Goal: Transaction & Acquisition: Purchase product/service

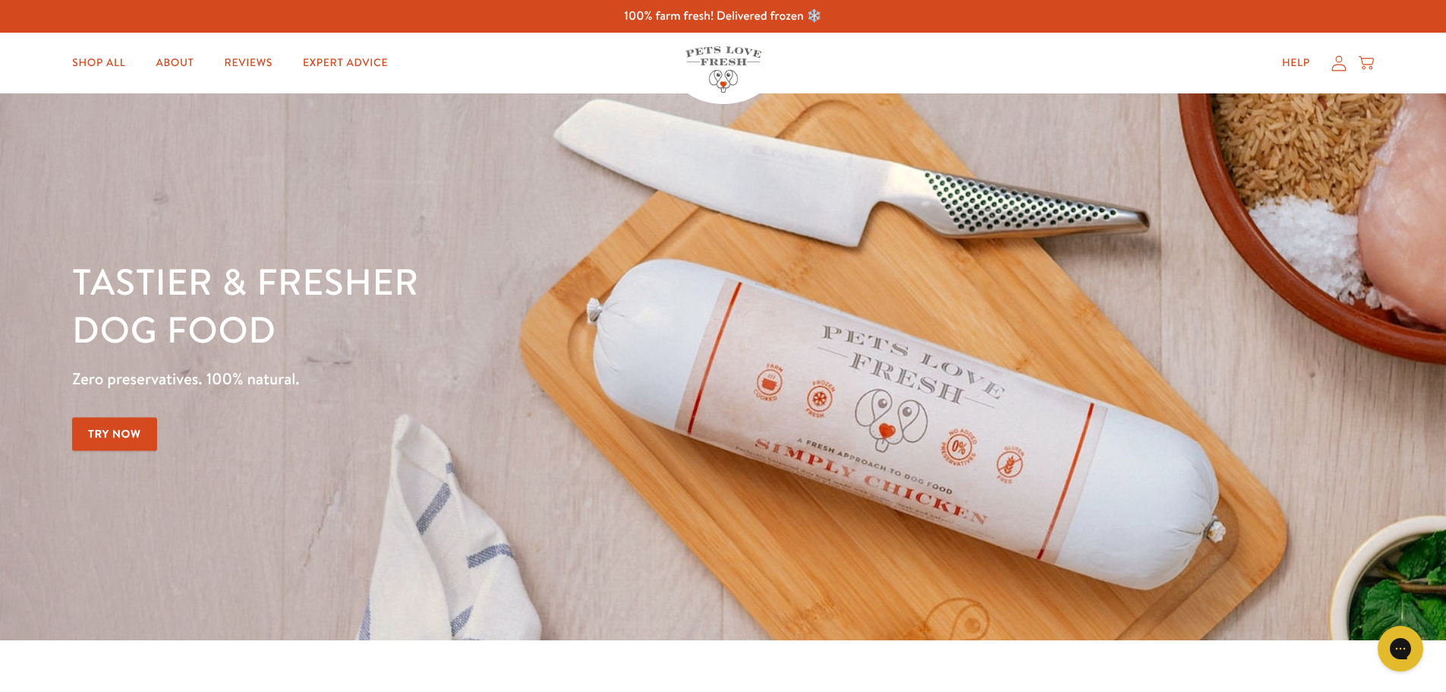
scroll to position [607, 0]
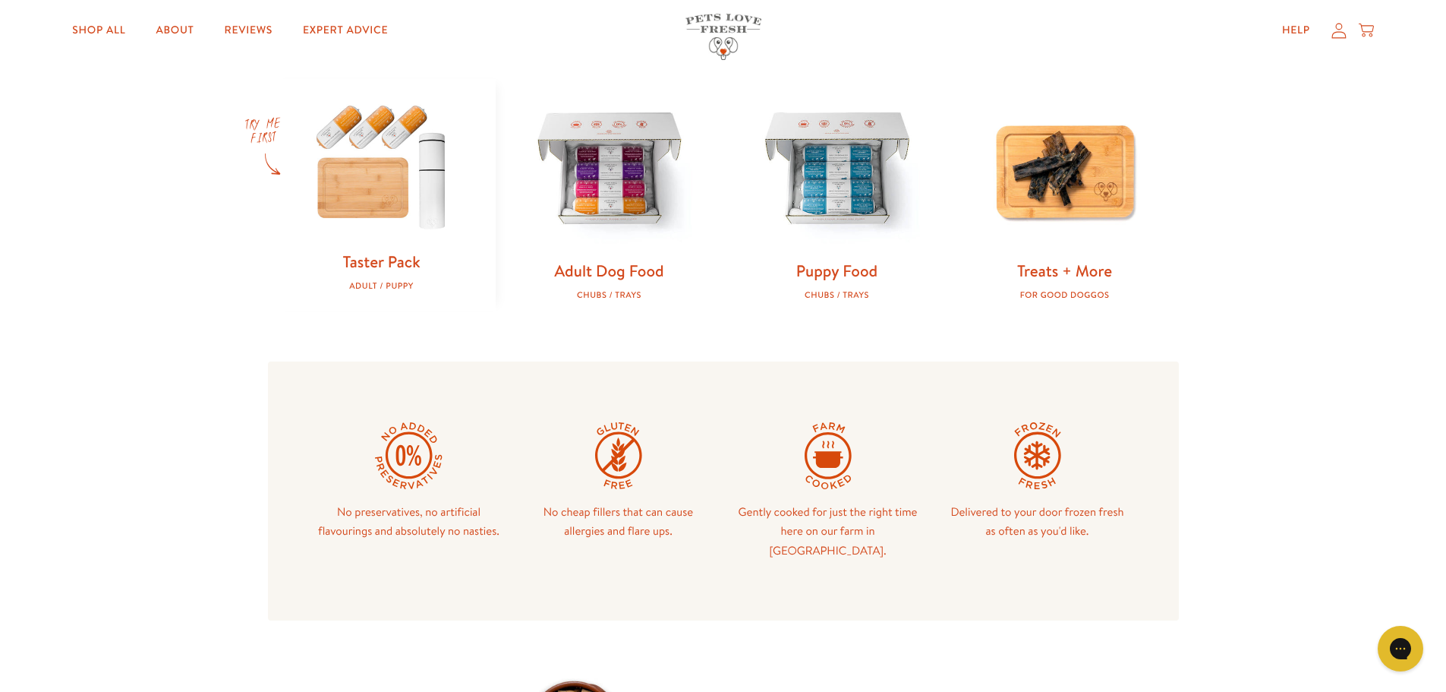
click at [305, 187] on img at bounding box center [381, 165] width 179 height 172
click at [591, 223] on img at bounding box center [609, 168] width 179 height 179
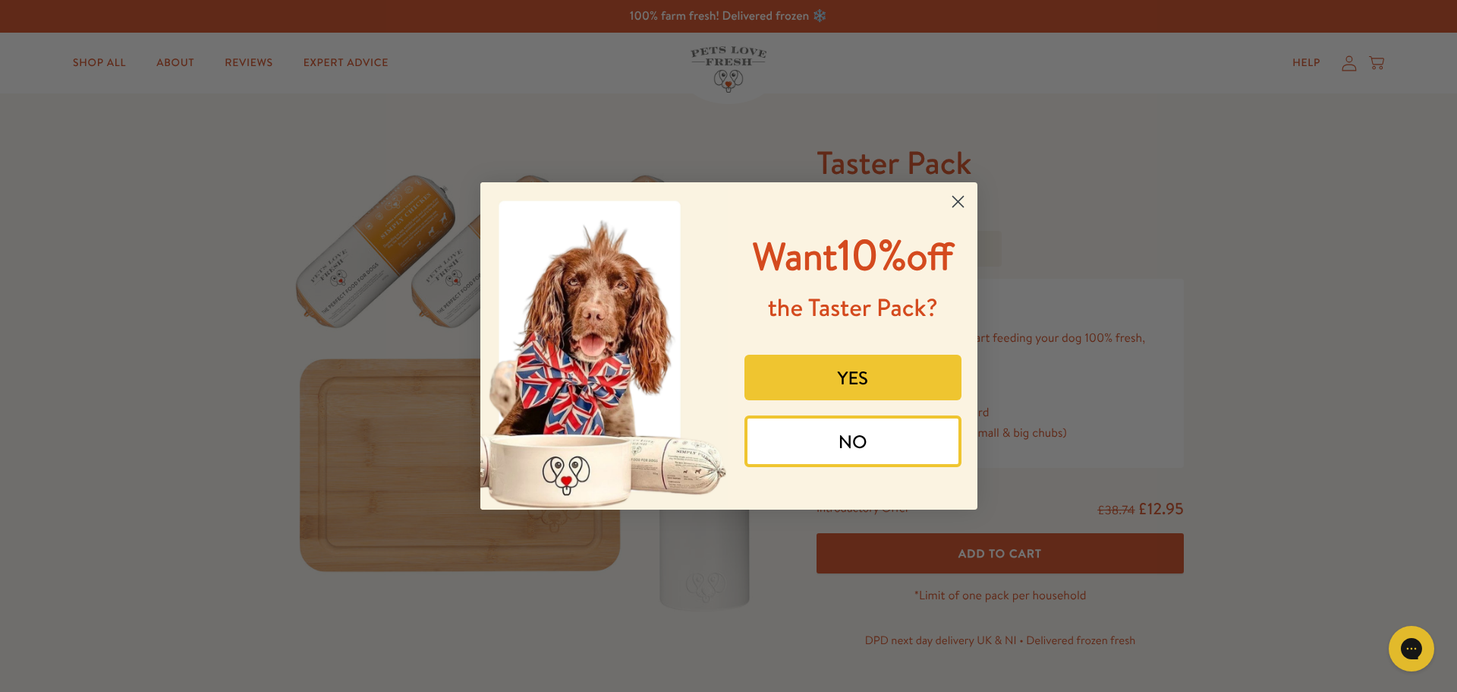
click at [952, 195] on circle "Close dialog" at bounding box center [957, 201] width 25 height 25
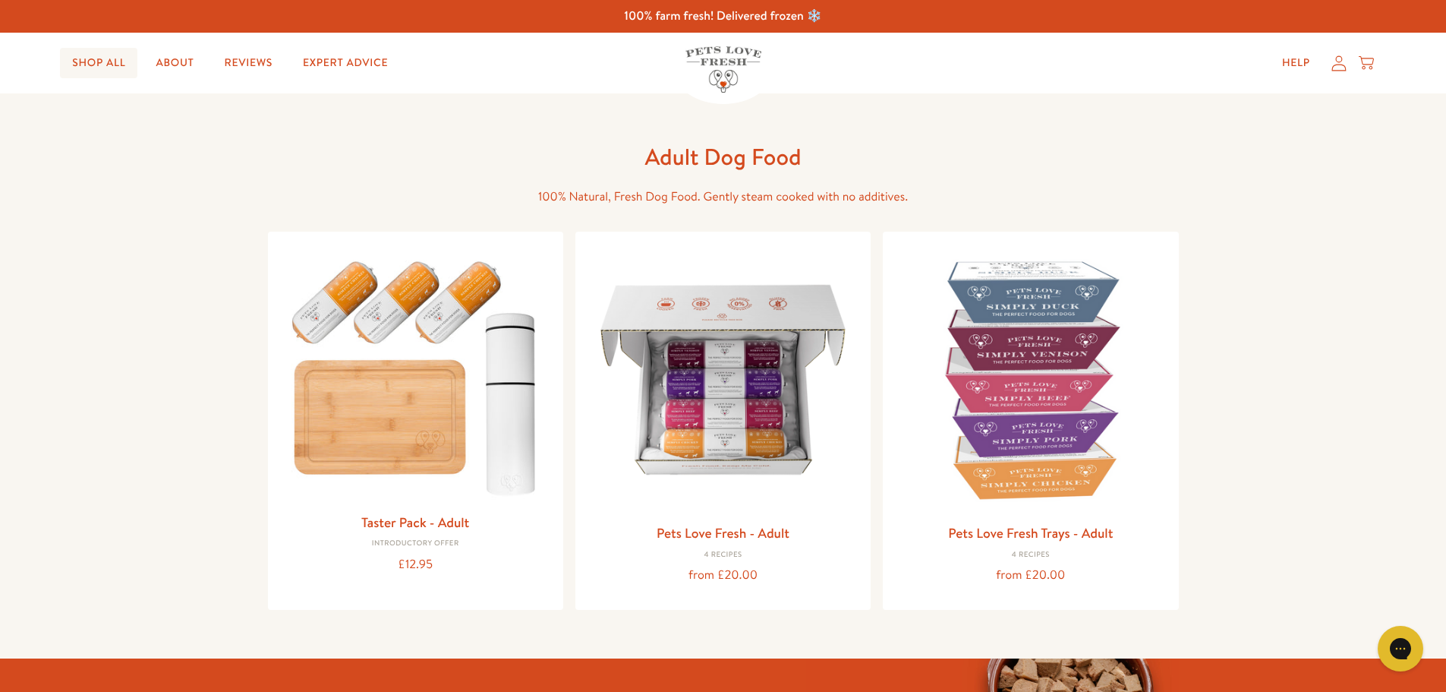
click at [90, 71] on link "Shop All" at bounding box center [98, 63] width 77 height 30
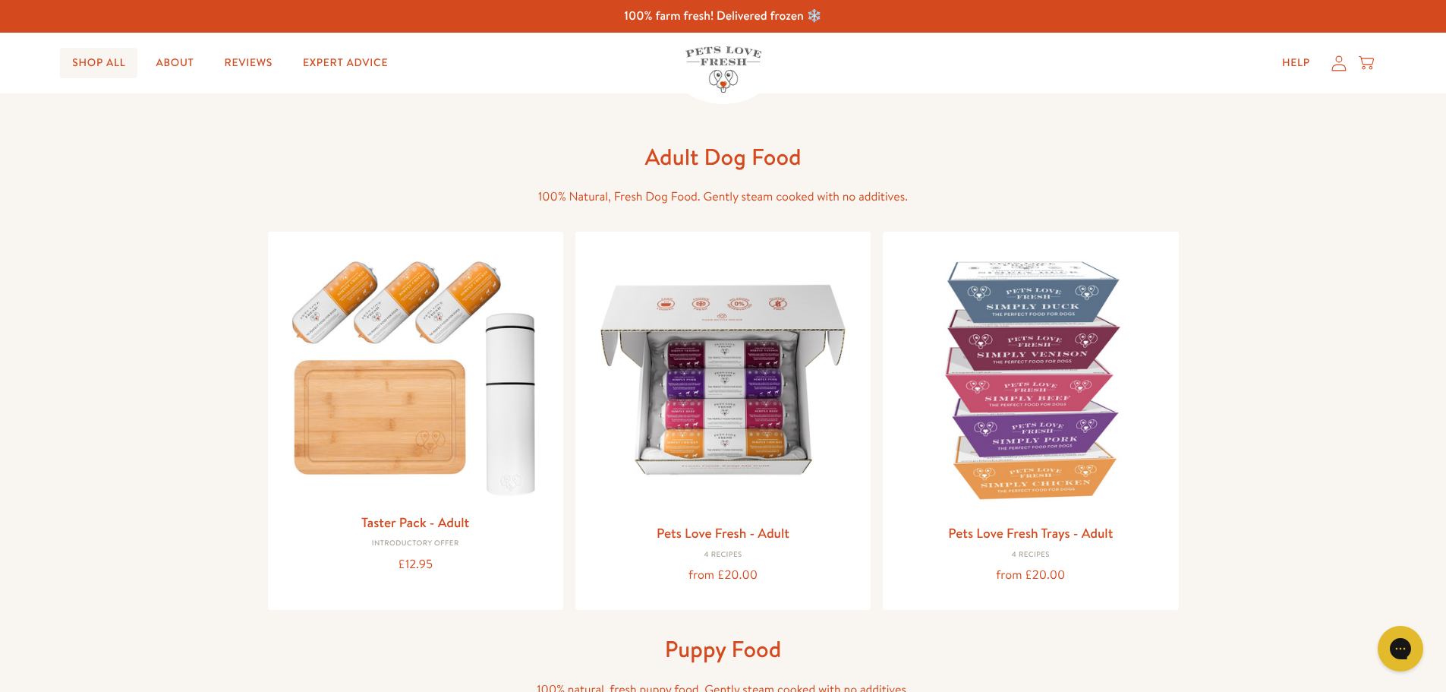
click at [107, 48] on link "Shop All" at bounding box center [98, 63] width 77 height 30
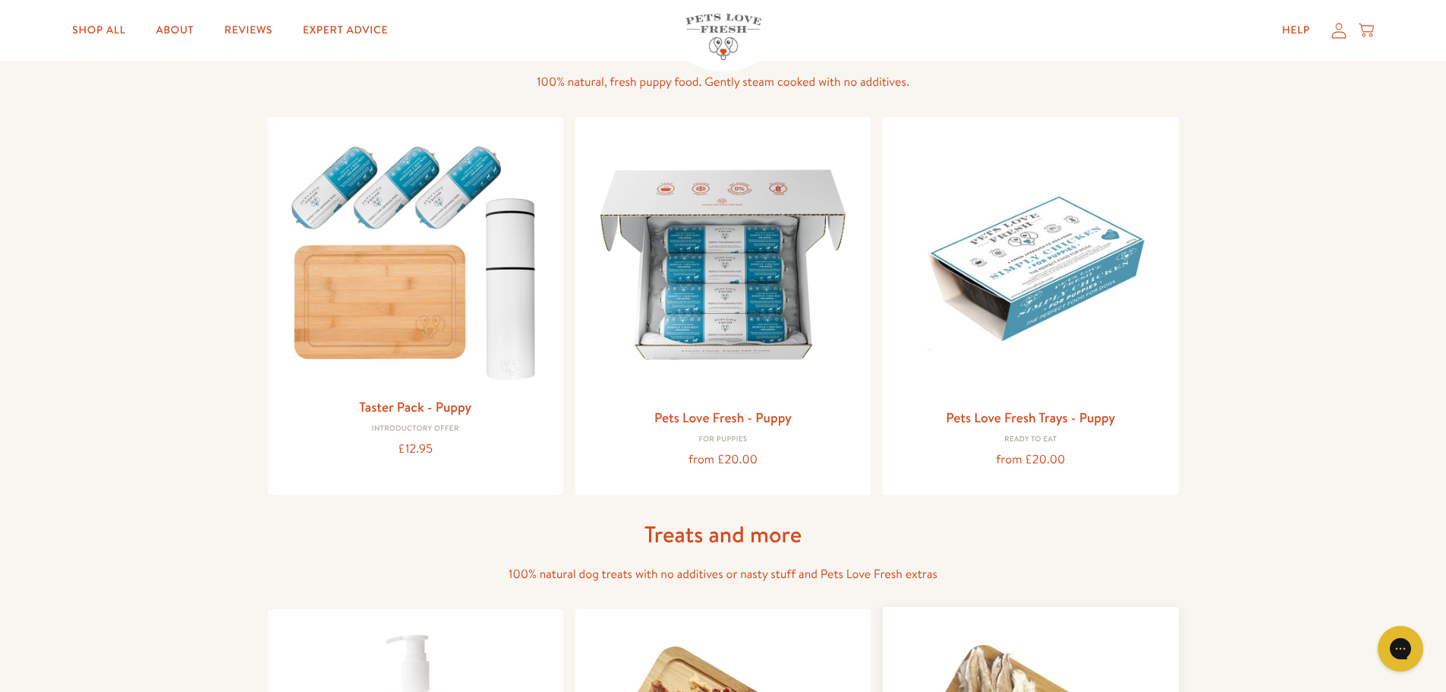
scroll to position [152, 0]
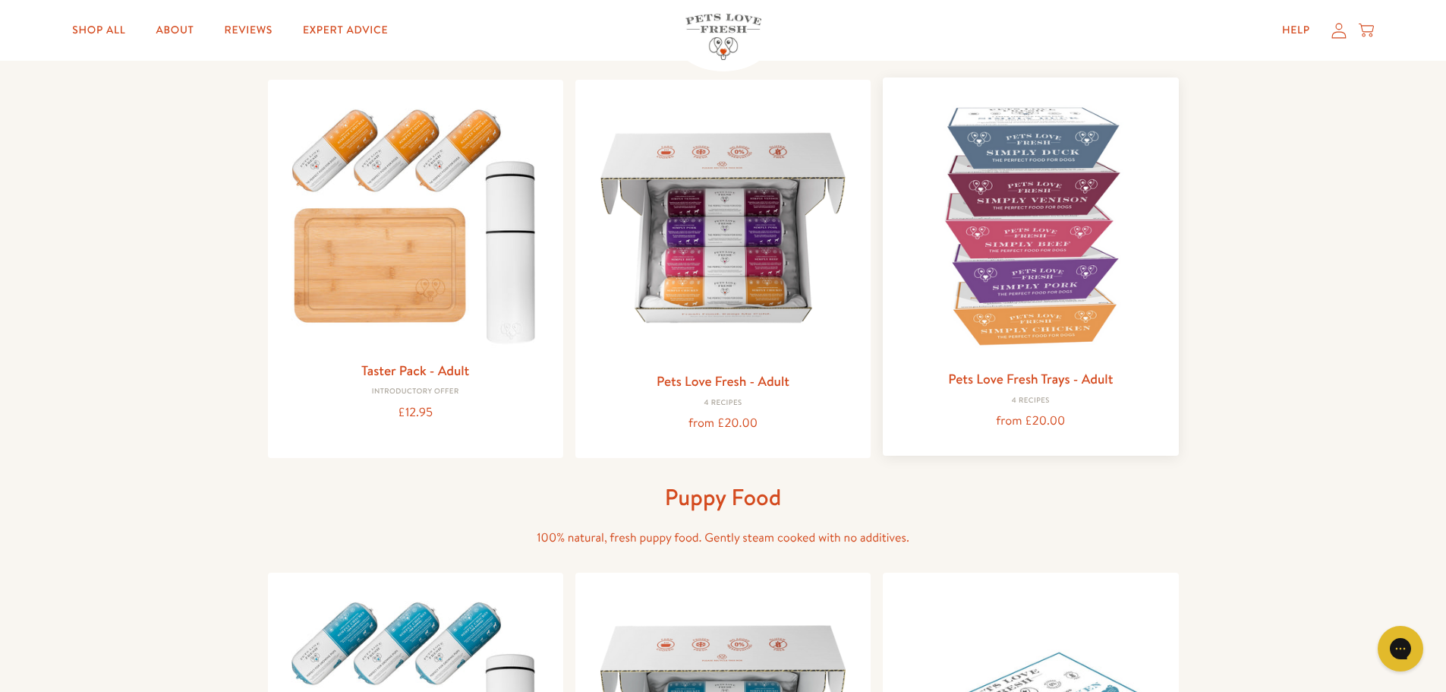
click at [1005, 241] on img at bounding box center [1030, 225] width 271 height 271
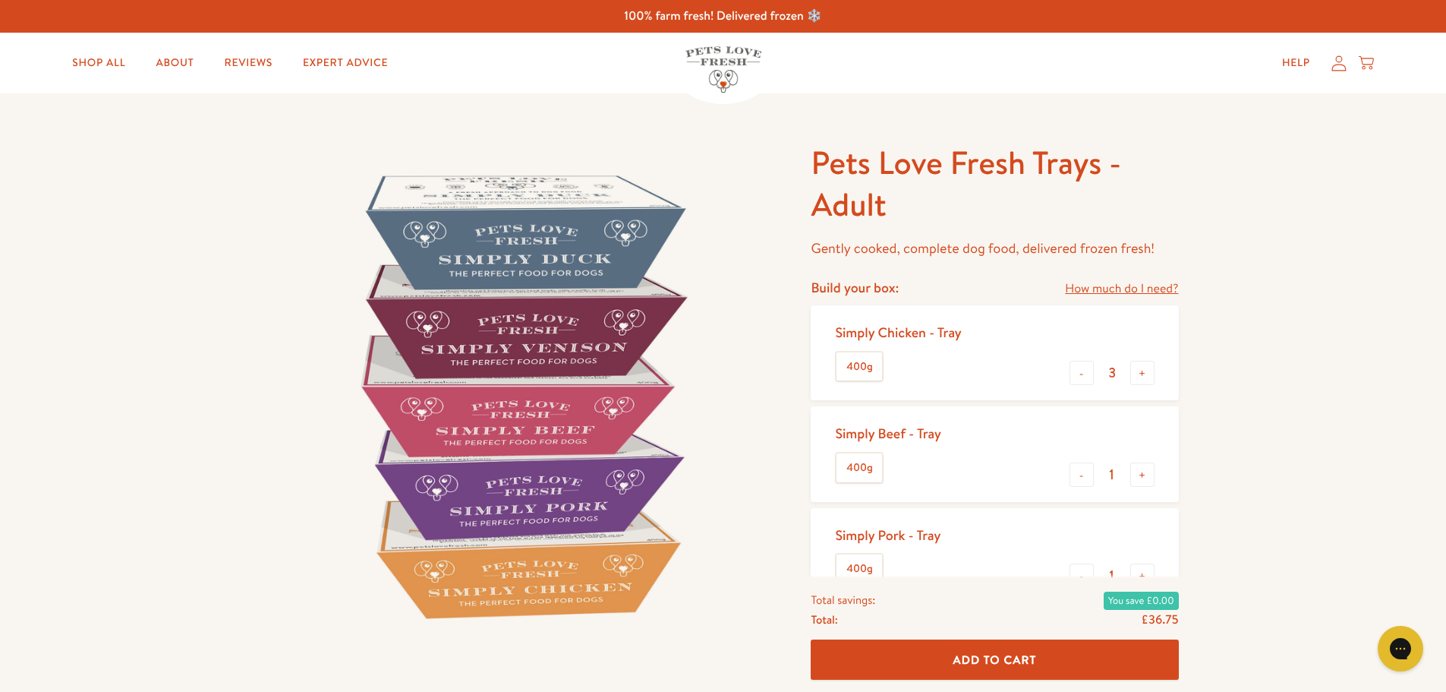
click at [1124, 285] on link "How much do I need?" at bounding box center [1121, 289] width 113 height 20
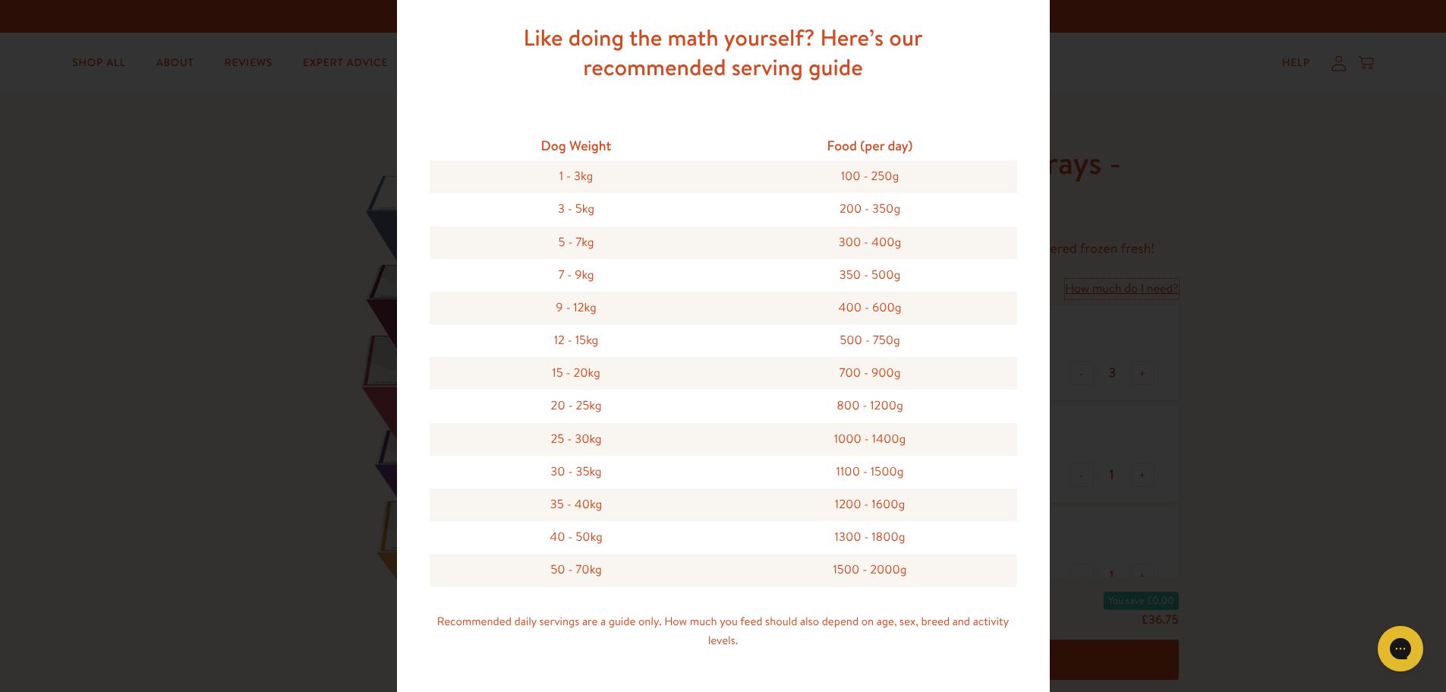
scroll to position [422, 0]
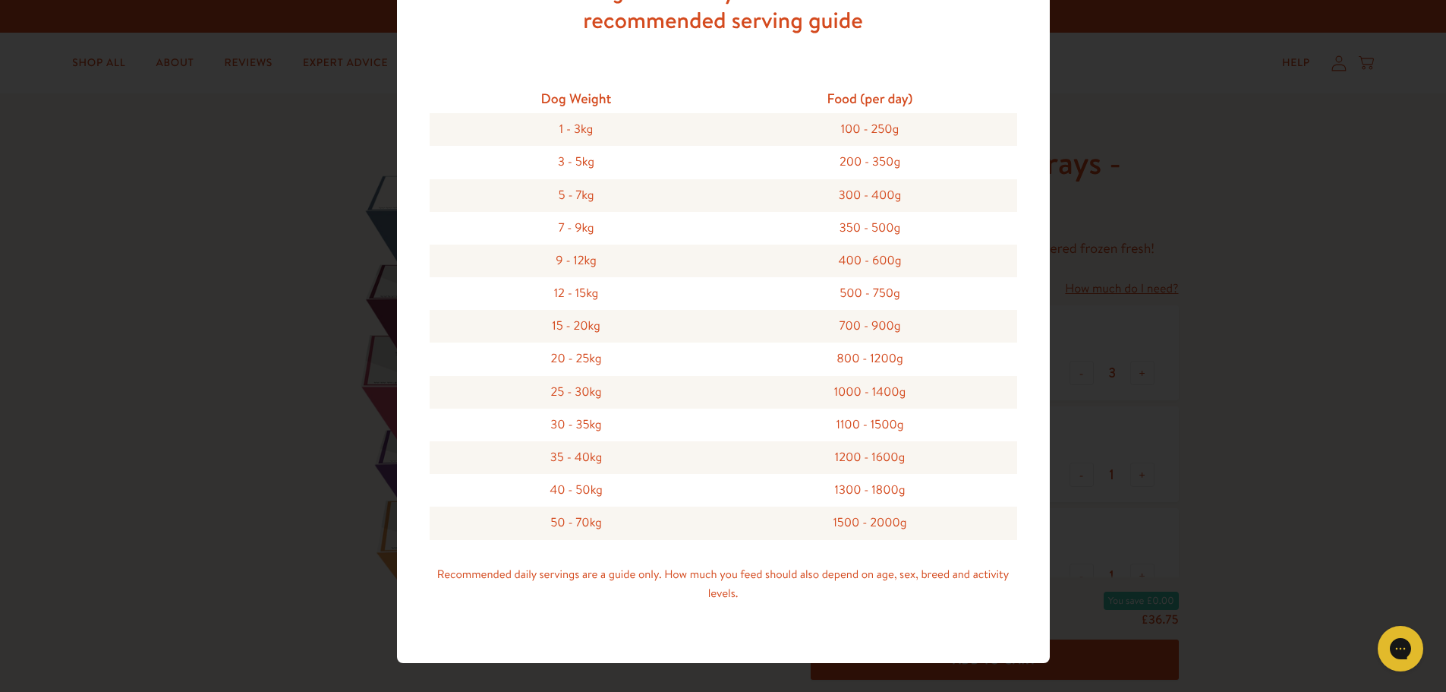
click at [1132, 418] on div "Feeding guide Find out exactly how much food your dog needs Select a breed Affe…" at bounding box center [723, 346] width 1446 height 692
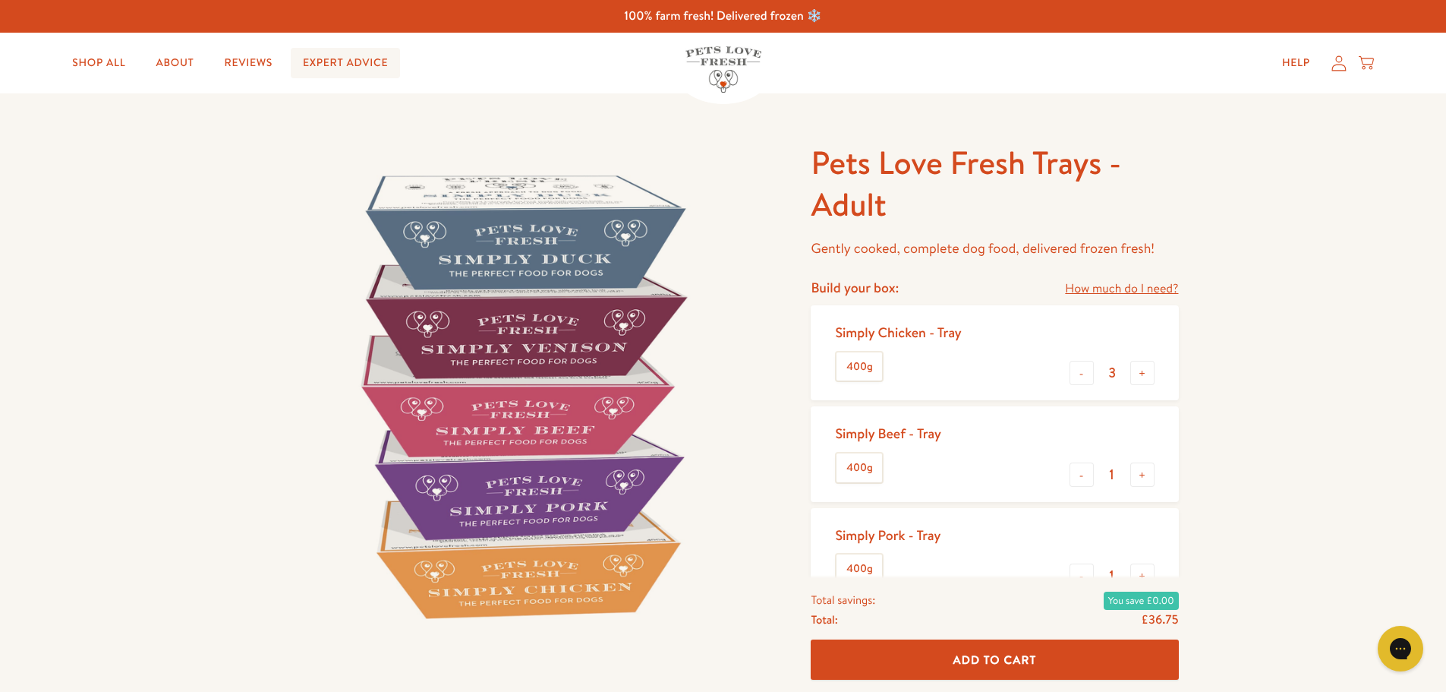
click at [333, 65] on link "Expert Advice" at bounding box center [345, 63] width 109 height 30
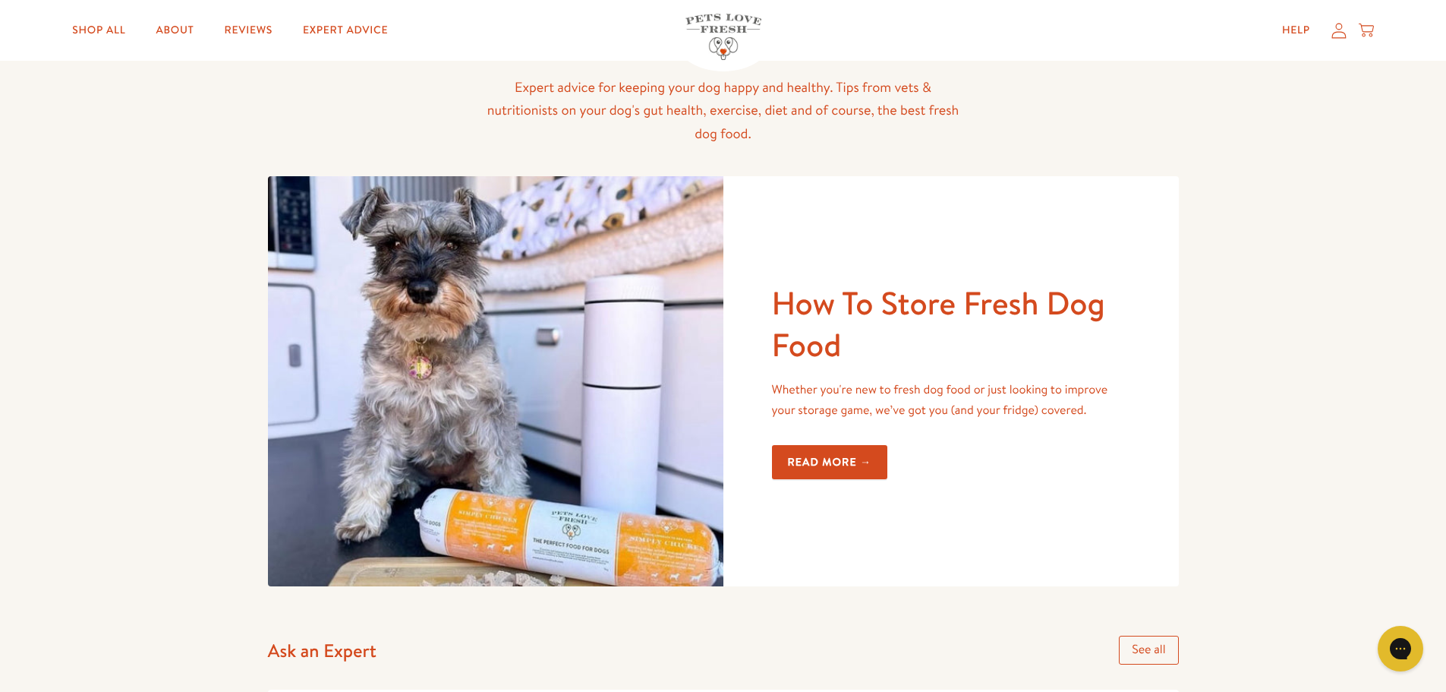
scroll to position [380, 0]
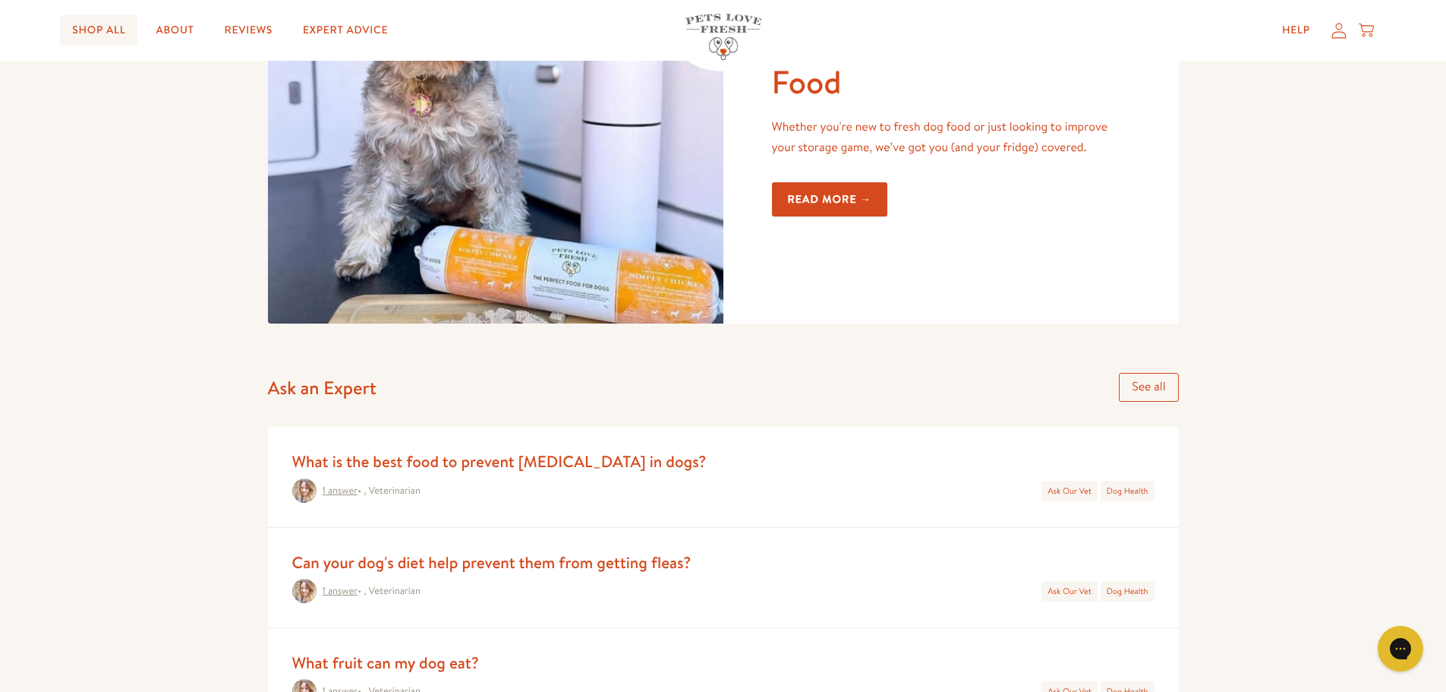
click at [101, 20] on link "Shop All" at bounding box center [98, 30] width 77 height 30
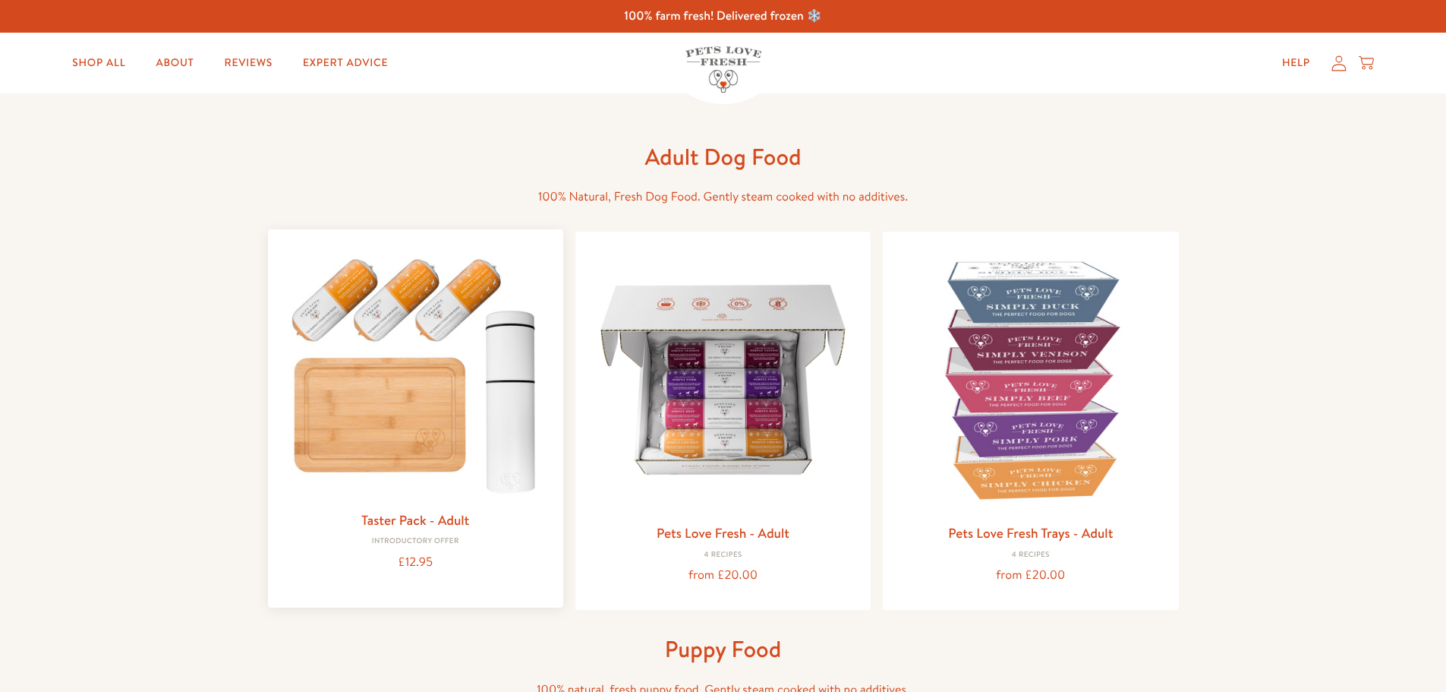
click at [396, 376] on img at bounding box center [415, 371] width 271 height 260
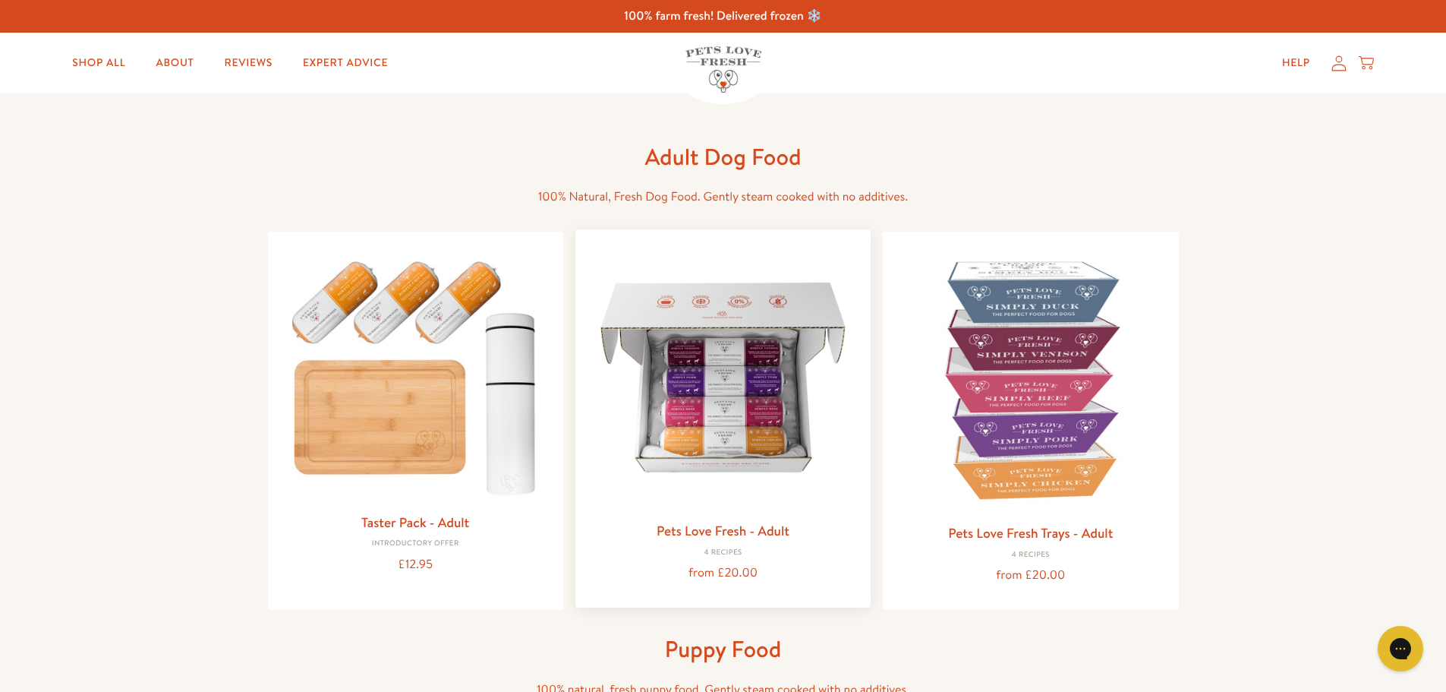
click at [674, 417] on img at bounding box center [723, 376] width 271 height 271
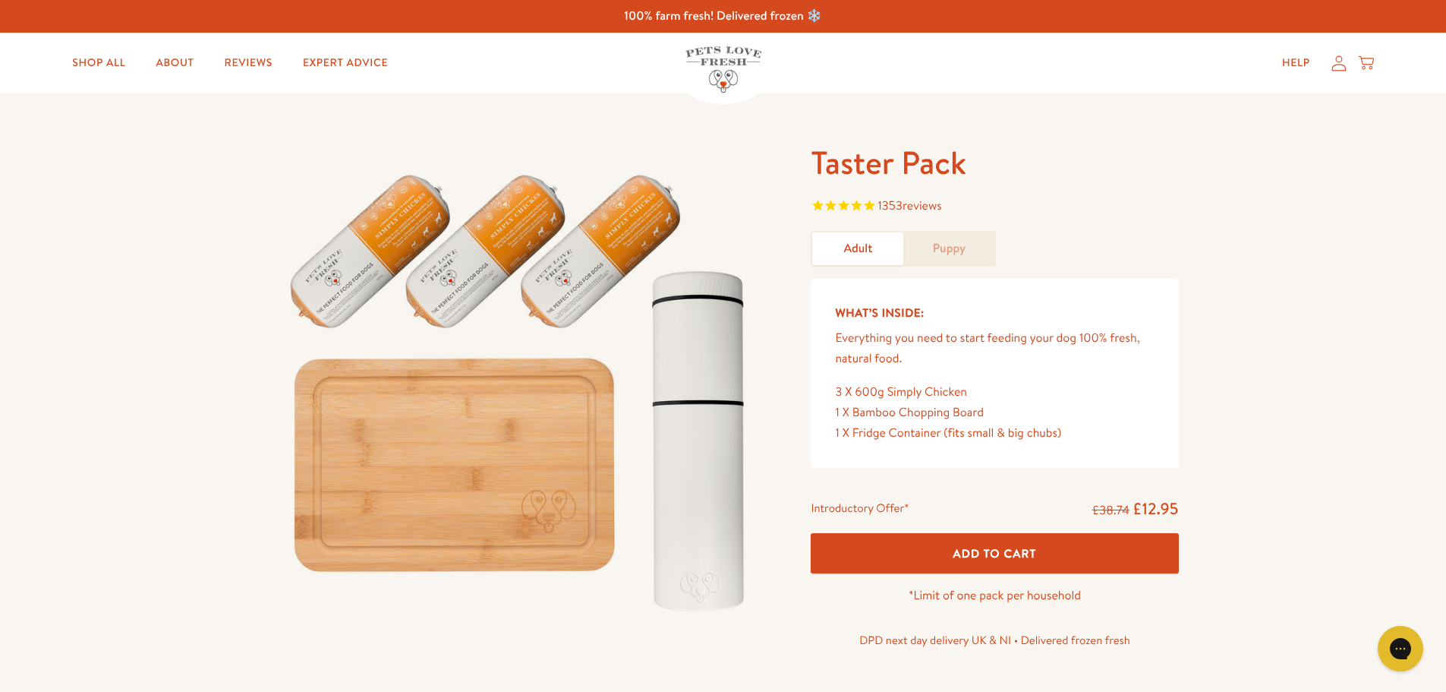
click at [937, 258] on link "Puppy" at bounding box center [948, 248] width 91 height 33
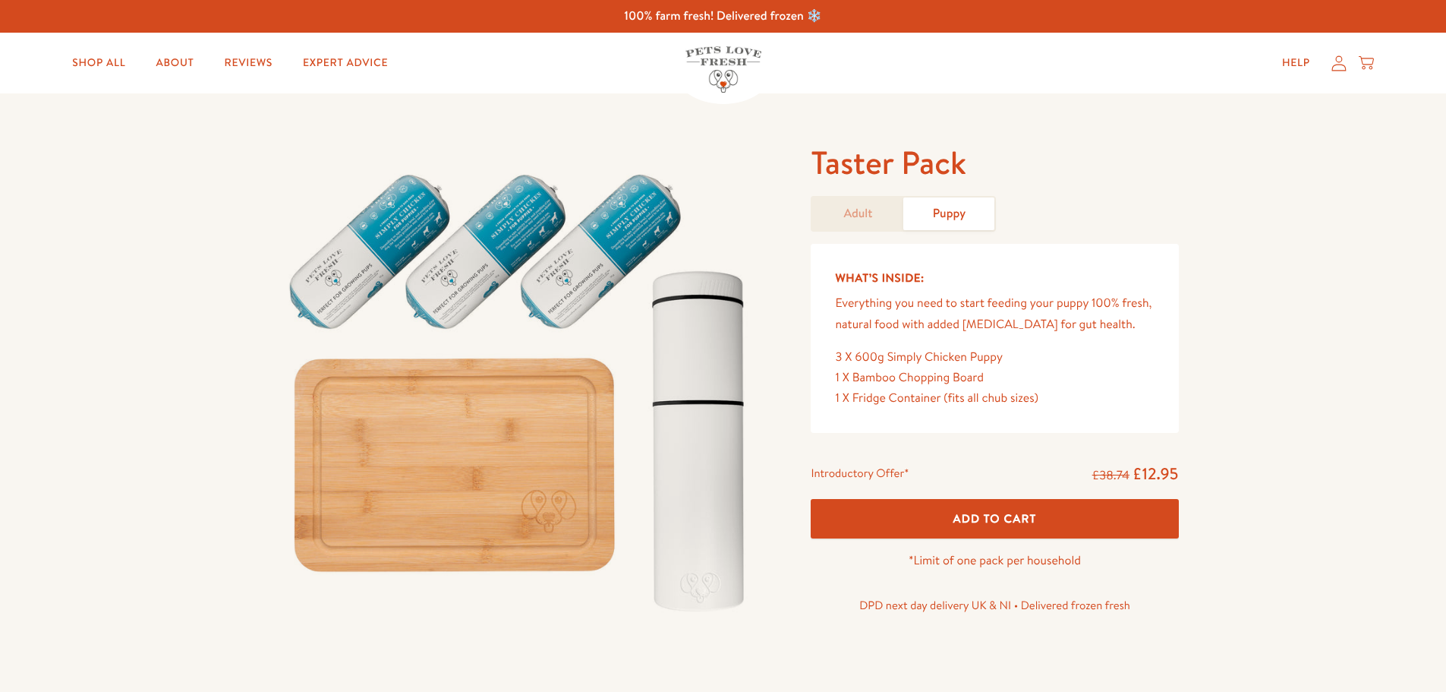
drag, startPoint x: 0, startPoint y: 0, endPoint x: 895, endPoint y: 247, distance: 928.3
click at [895, 246] on div "What’s Inside: Everything you need to start feeding your puppy 100% fresh, natu…" at bounding box center [994, 338] width 367 height 189
click at [883, 248] on div "What’s Inside: Everything you need to start feeding your puppy 100% fresh, natu…" at bounding box center [994, 338] width 367 height 189
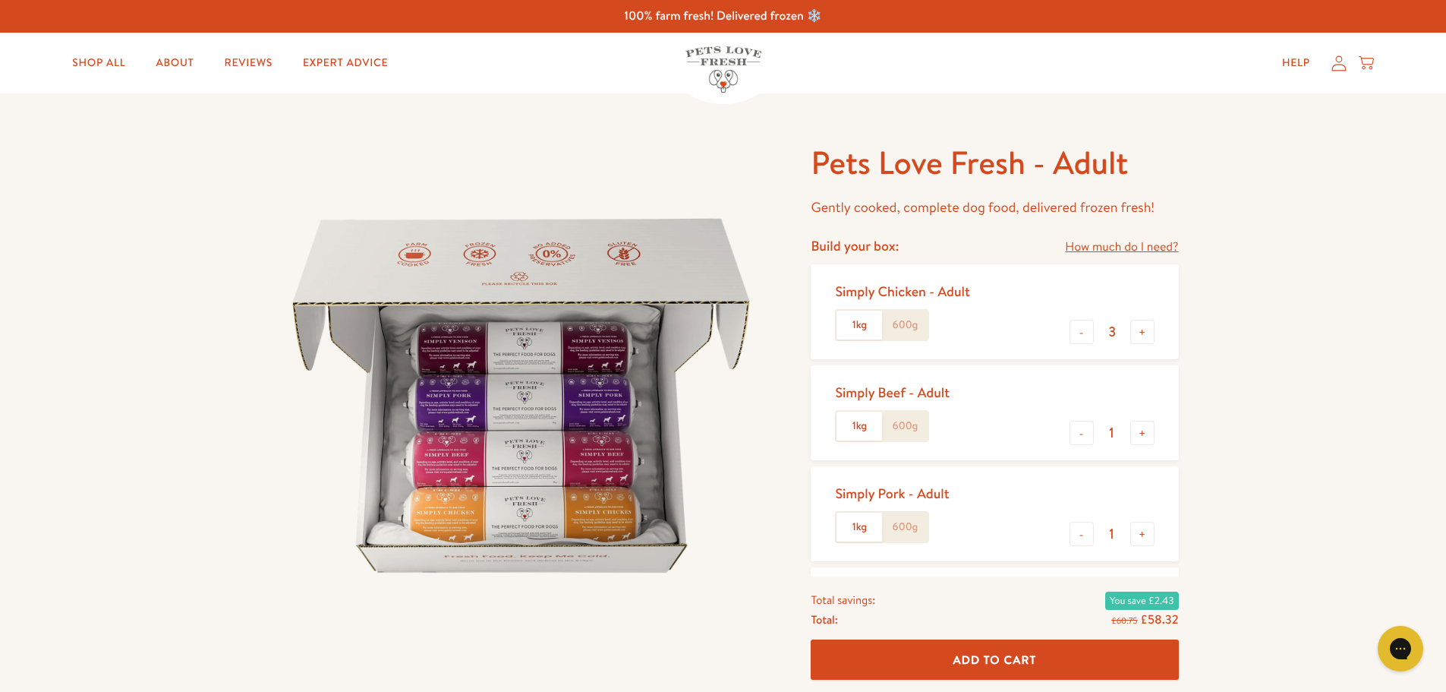
click at [1081, 238] on link "How much do I need?" at bounding box center [1121, 247] width 113 height 20
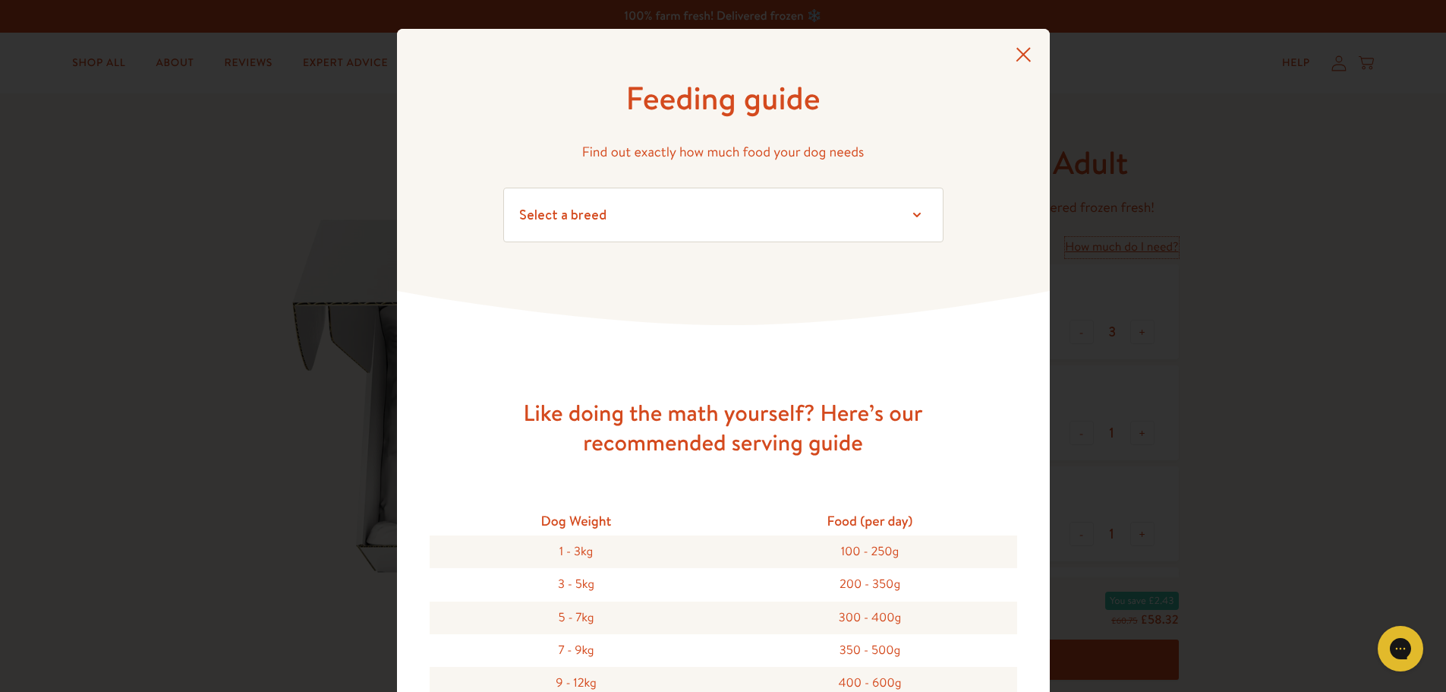
scroll to position [422, 0]
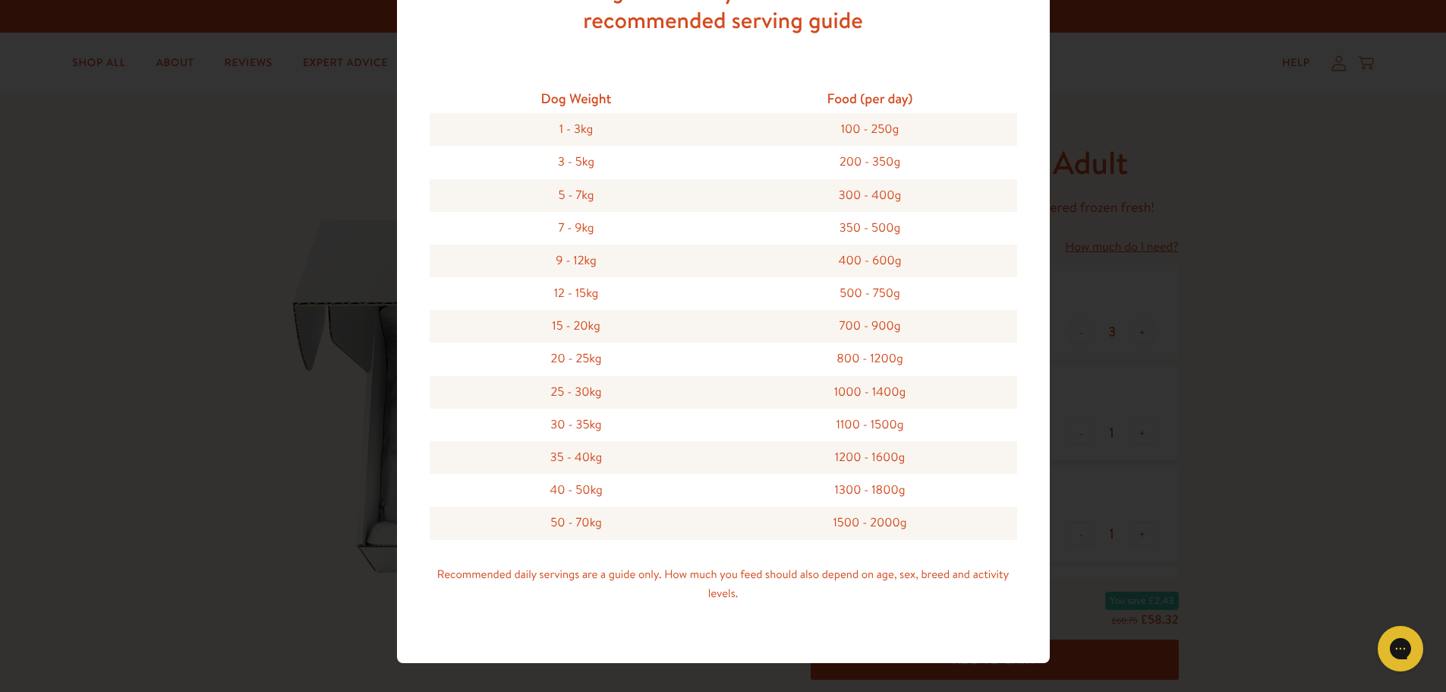
click at [1076, 472] on div "Feeding guide Find out exactly how much food your dog needs Select a breed Affe…" at bounding box center [723, 346] width 1446 height 692
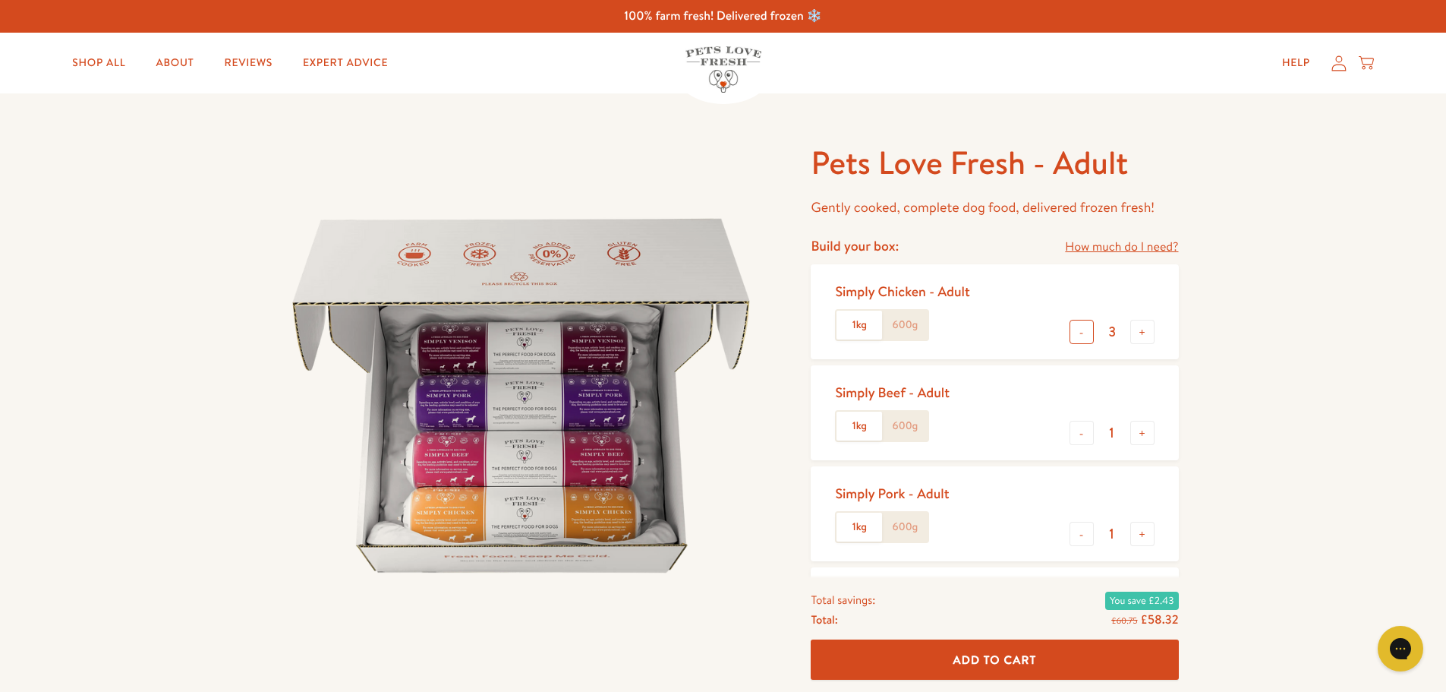
click at [1086, 336] on button "-" at bounding box center [1082, 332] width 24 height 24
type input "1"
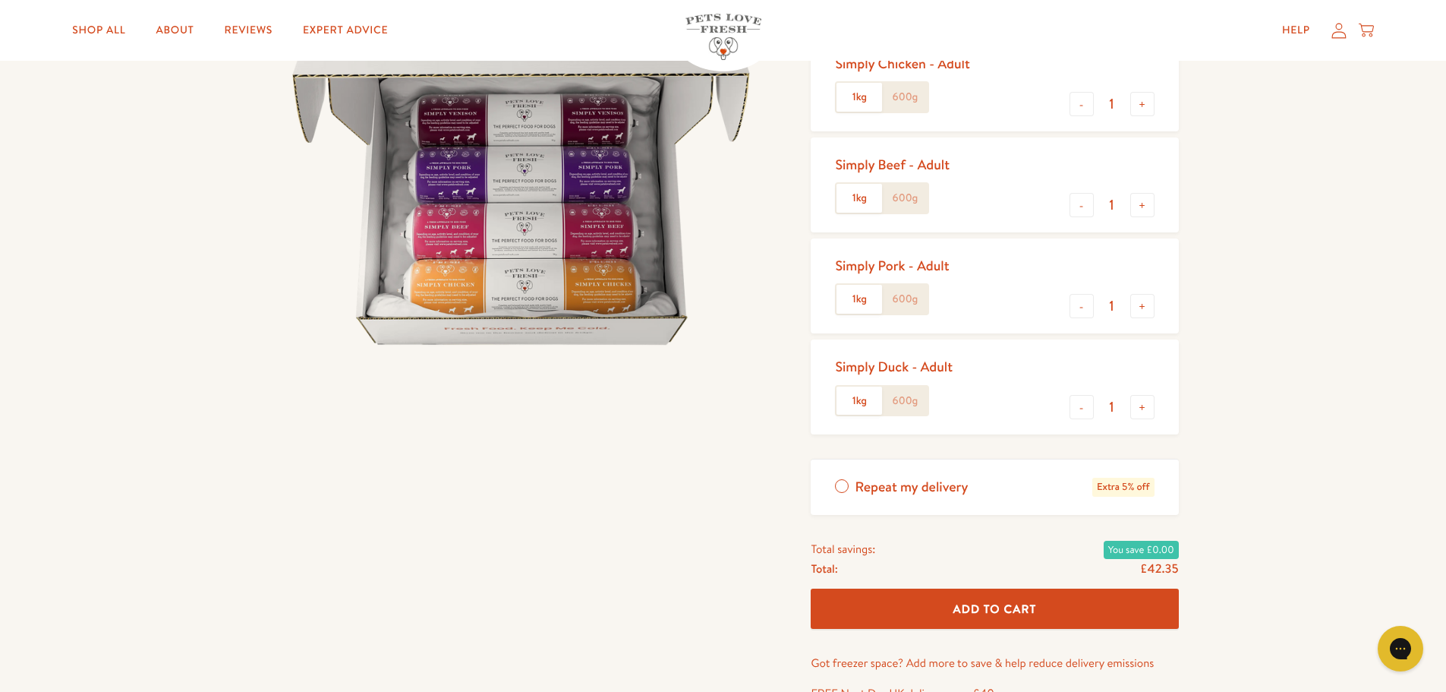
scroll to position [0, 0]
